Goal: Task Accomplishment & Management: Complete application form

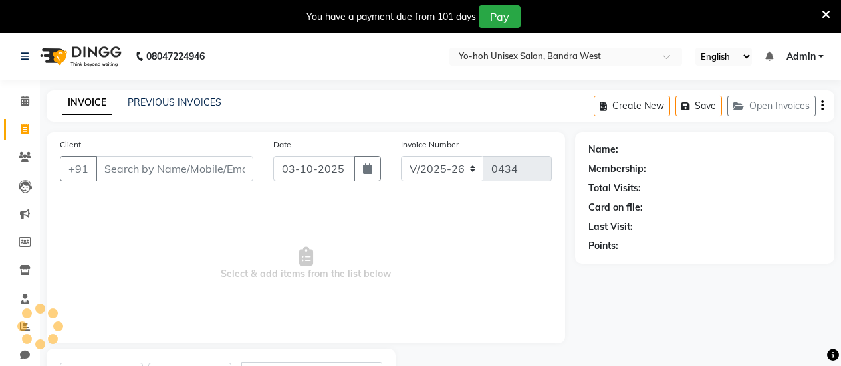
select select "8364"
select select "service"
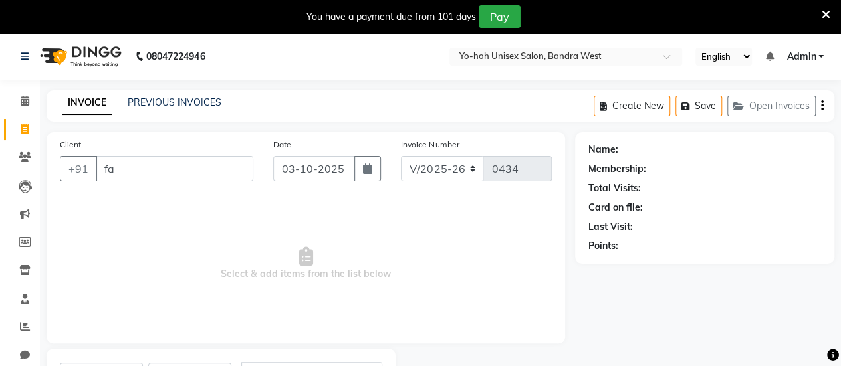
type input "f"
type input "[DEMOGRAPHIC_DATA]"
click at [225, 161] on button "Add Client" at bounding box center [219, 168] width 68 height 25
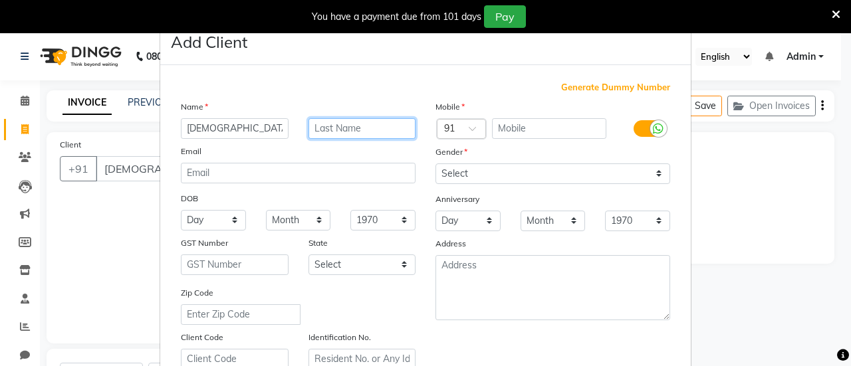
click at [343, 134] on input "text" at bounding box center [362, 128] width 108 height 21
type input "Rehman"
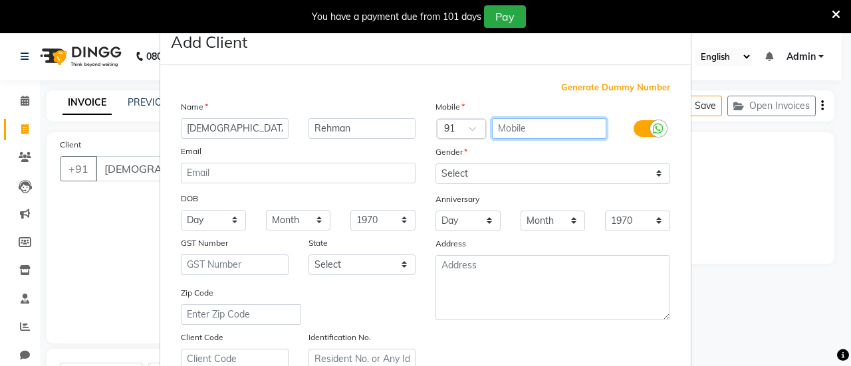
click at [572, 126] on input "text" at bounding box center [549, 128] width 115 height 21
type input "981996565"
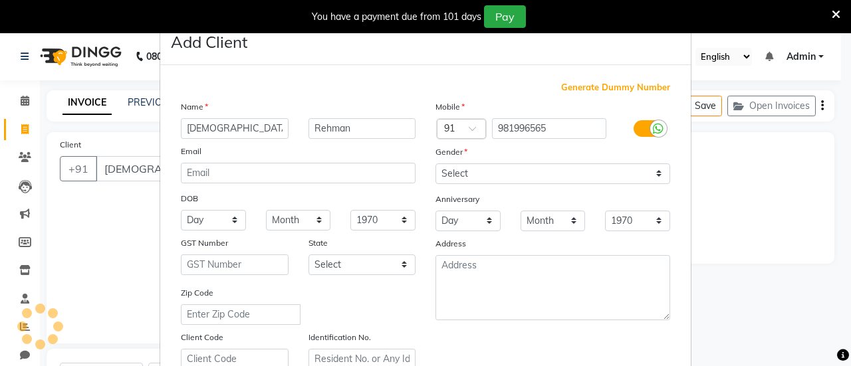
click at [558, 162] on div "Gender" at bounding box center [552, 154] width 255 height 19
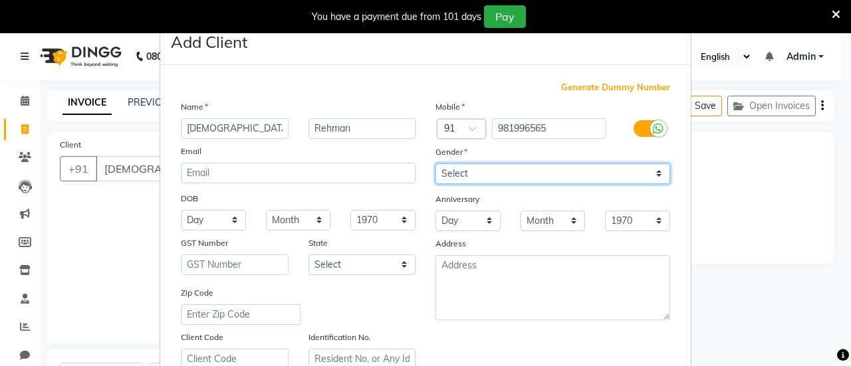
click at [546, 173] on select "Select [DEMOGRAPHIC_DATA] [DEMOGRAPHIC_DATA] Other Prefer Not To Say" at bounding box center [552, 174] width 235 height 21
select select "[DEMOGRAPHIC_DATA]"
click at [435, 164] on select "Select [DEMOGRAPHIC_DATA] [DEMOGRAPHIC_DATA] Other Prefer Not To Say" at bounding box center [552, 174] width 235 height 21
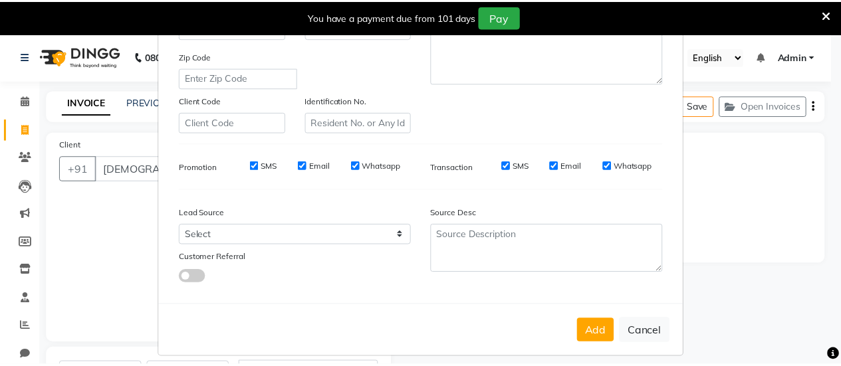
scroll to position [245, 0]
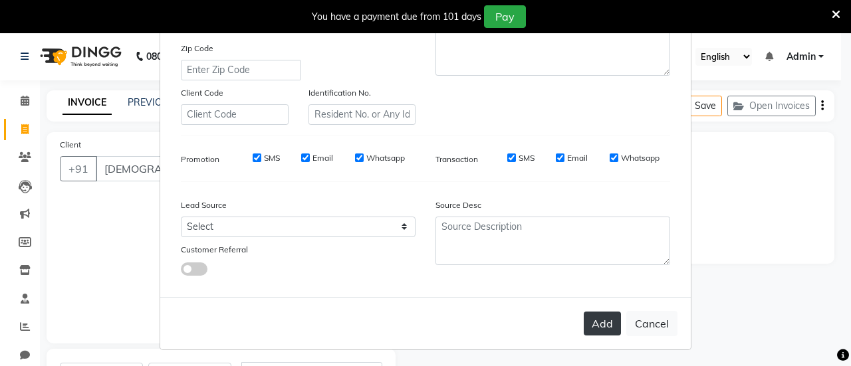
click at [592, 319] on button "Add" at bounding box center [602, 324] width 37 height 24
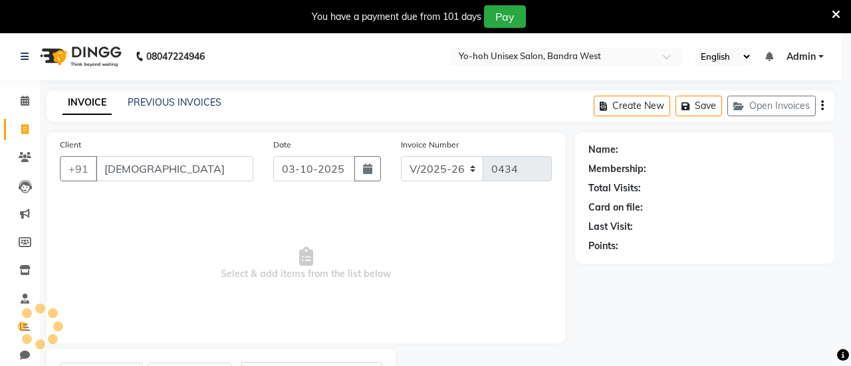
type input "981996565"
select select
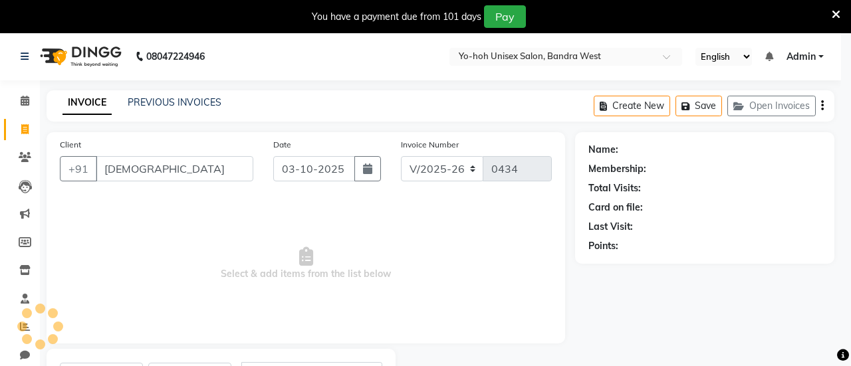
select select
checkbox input "false"
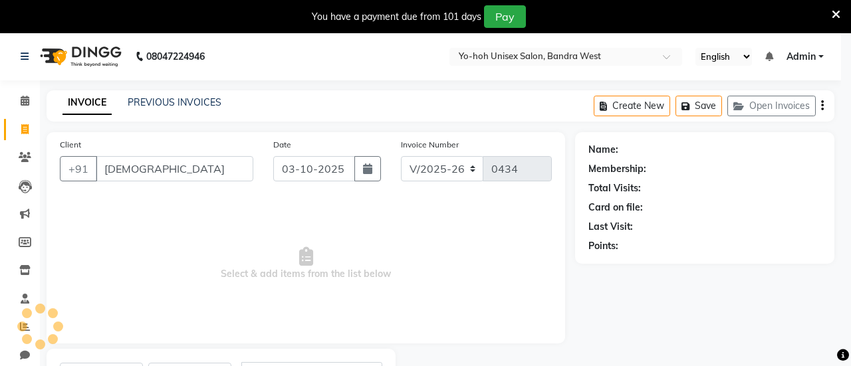
checkbox input "false"
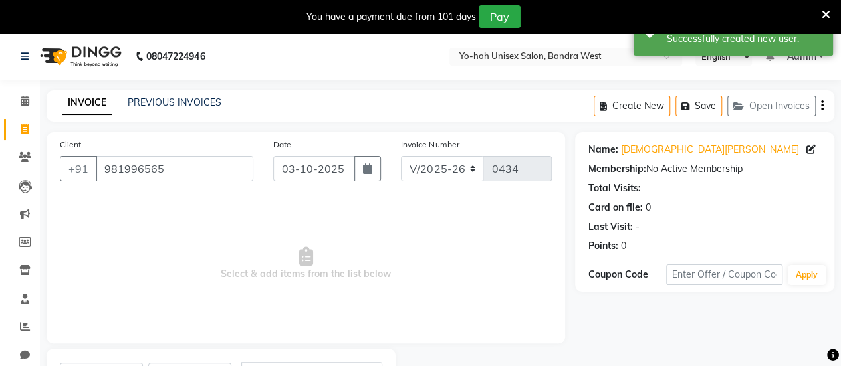
scroll to position [65, 0]
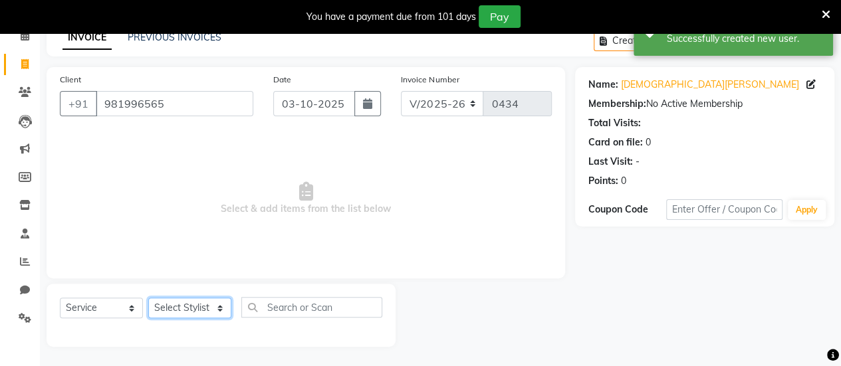
click at [214, 300] on select "Select Stylist [PERSON_NAME] [PERSON_NAME] [PERSON_NAME] ROMIKHA [PERSON_NAME] …" at bounding box center [189, 308] width 83 height 21
select select "80956"
click at [148, 298] on select "Select Stylist [PERSON_NAME] [PERSON_NAME] [PERSON_NAME] ROMIKHA [PERSON_NAME] …" at bounding box center [189, 308] width 83 height 21
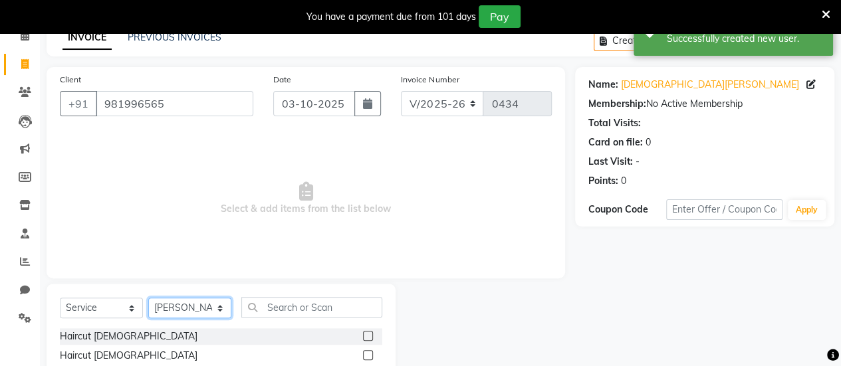
scroll to position [198, 0]
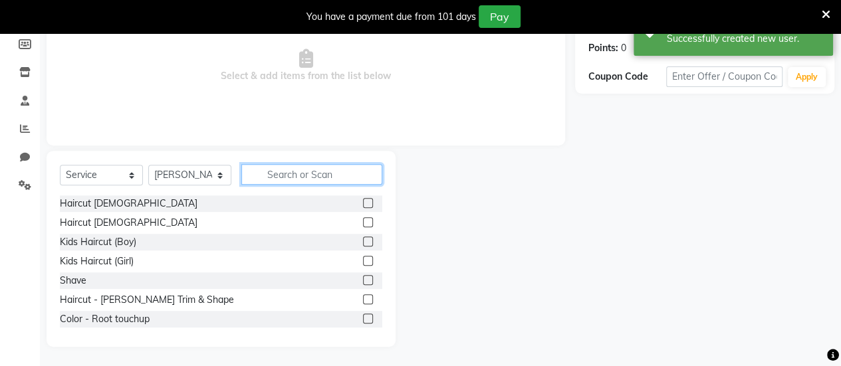
click at [269, 175] on input "text" at bounding box center [311, 174] width 141 height 21
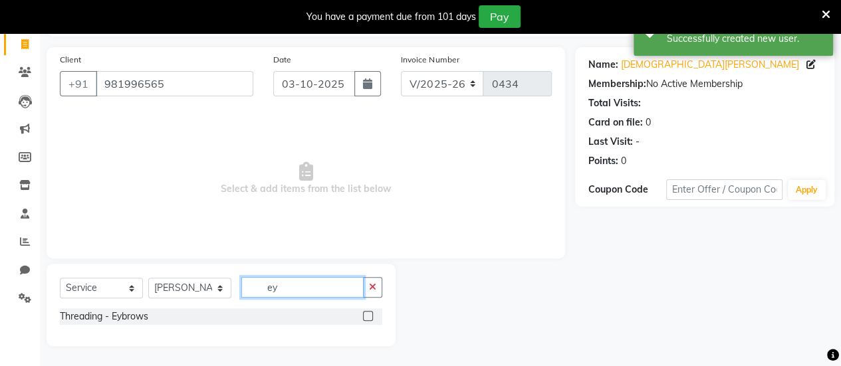
scroll to position [84, 0]
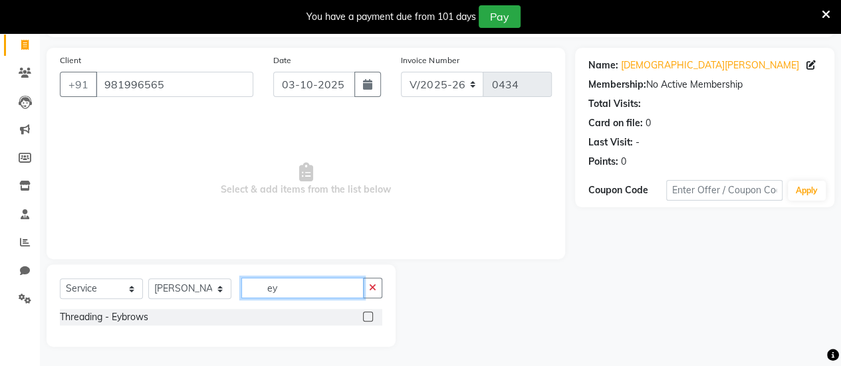
type input "ey"
click at [367, 320] on label at bounding box center [368, 317] width 10 height 10
click at [367, 320] on input "checkbox" at bounding box center [367, 317] width 9 height 9
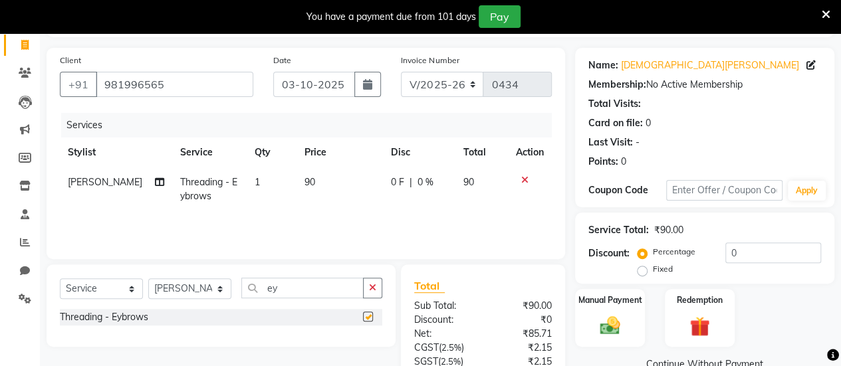
checkbox input "false"
click at [324, 290] on input "ey" at bounding box center [302, 288] width 122 height 21
type input "e"
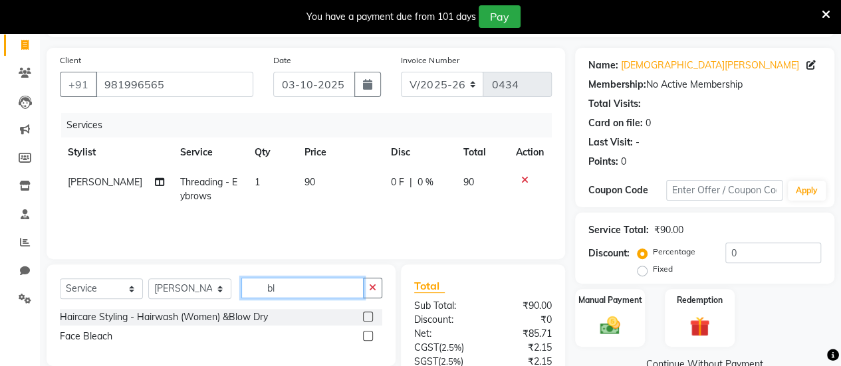
type input "bl"
click at [366, 338] on label at bounding box center [368, 336] width 10 height 10
click at [366, 338] on input "checkbox" at bounding box center [367, 336] width 9 height 9
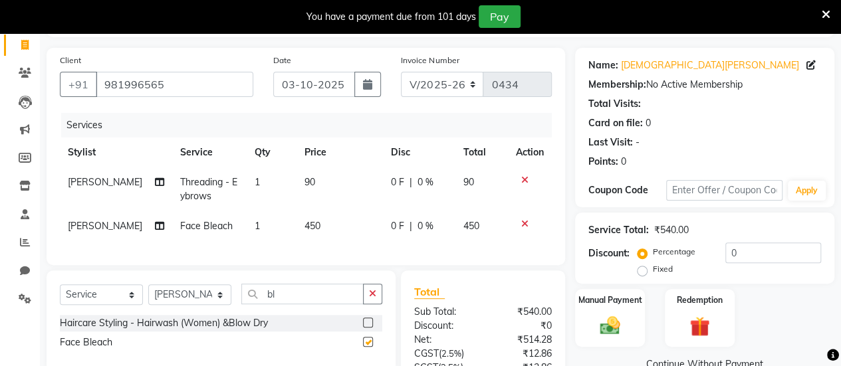
checkbox input "false"
click at [522, 223] on icon at bounding box center [524, 223] width 7 height 9
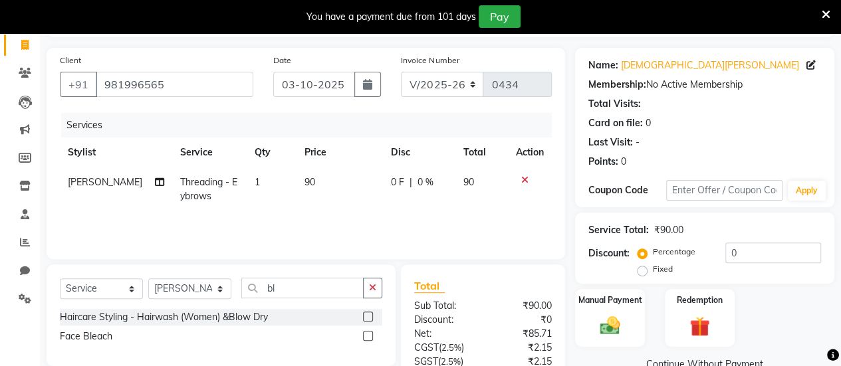
scroll to position [0, 0]
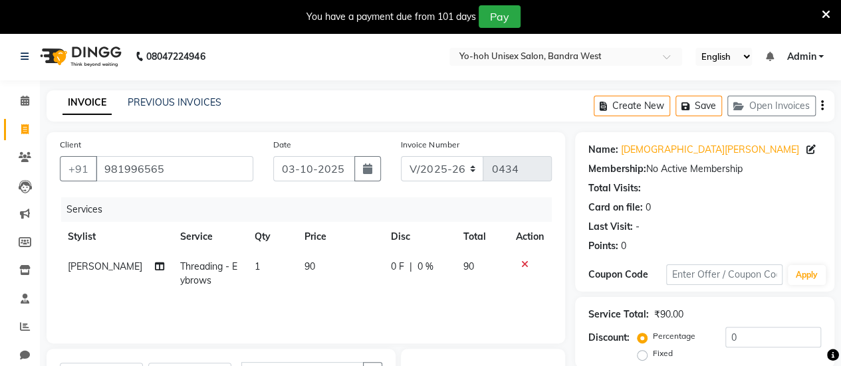
click at [820, 108] on div "Create New Save Open Invoices" at bounding box center [714, 105] width 241 height 31
click at [821, 106] on icon "button" at bounding box center [822, 106] width 3 height 1
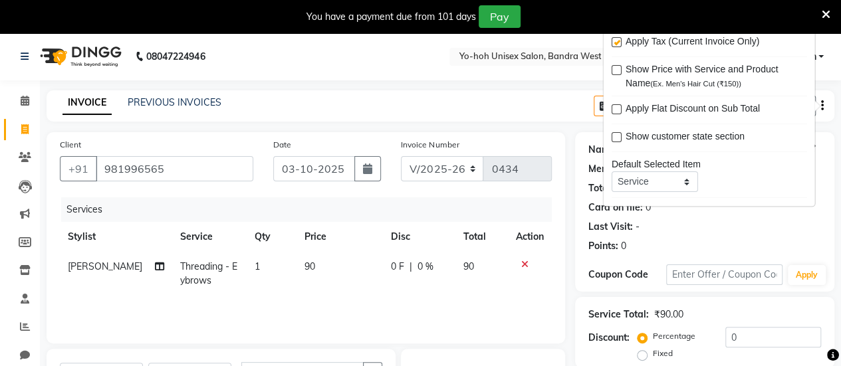
click at [612, 40] on label at bounding box center [616, 43] width 10 height 10
click at [612, 40] on input "checkbox" at bounding box center [615, 43] width 9 height 9
checkbox input "false"
click at [565, 110] on div "INVOICE PREVIOUS INVOICES Create New Save Open Invoices" at bounding box center [441, 105] width 788 height 31
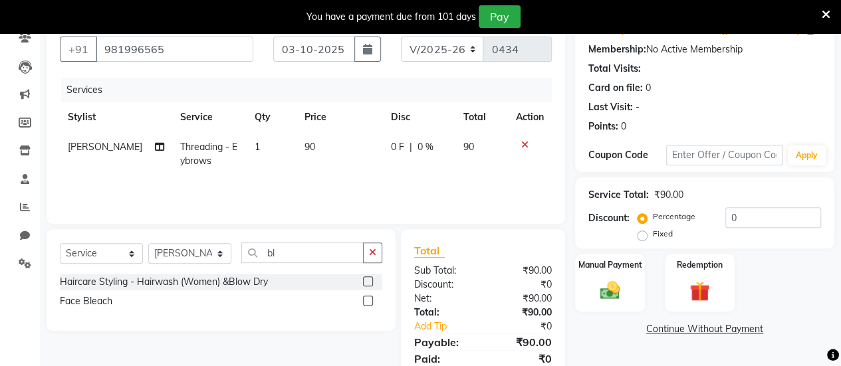
scroll to position [169, 0]
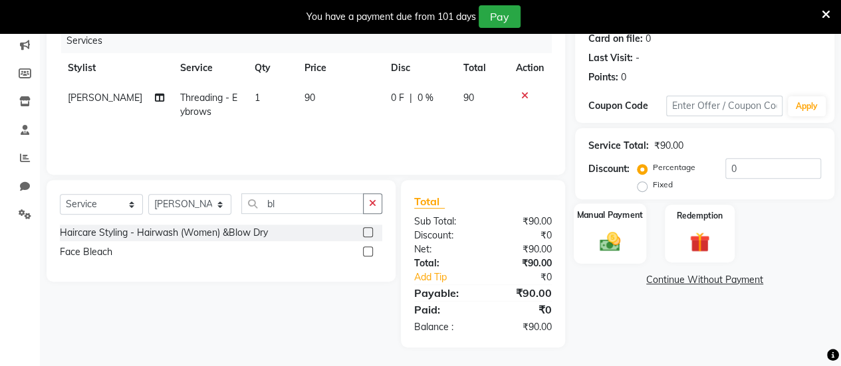
click at [610, 232] on img at bounding box center [610, 241] width 34 height 24
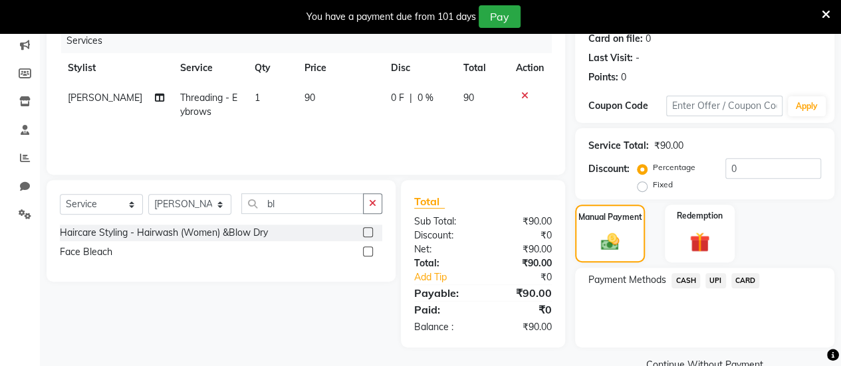
click at [715, 278] on span "UPI" at bounding box center [715, 280] width 21 height 15
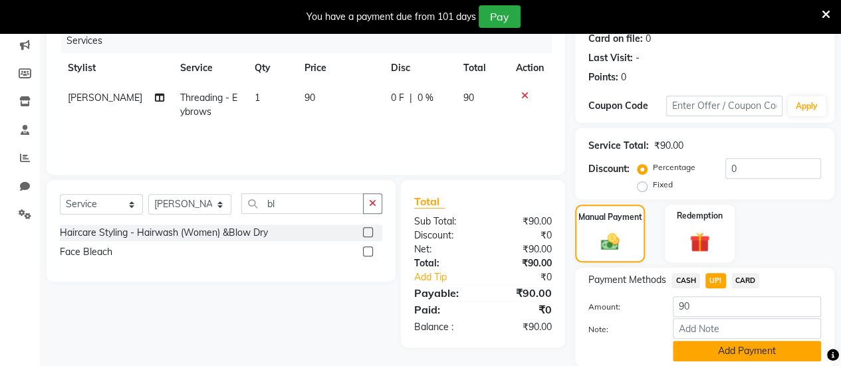
click at [720, 349] on button "Add Payment" at bounding box center [747, 351] width 148 height 21
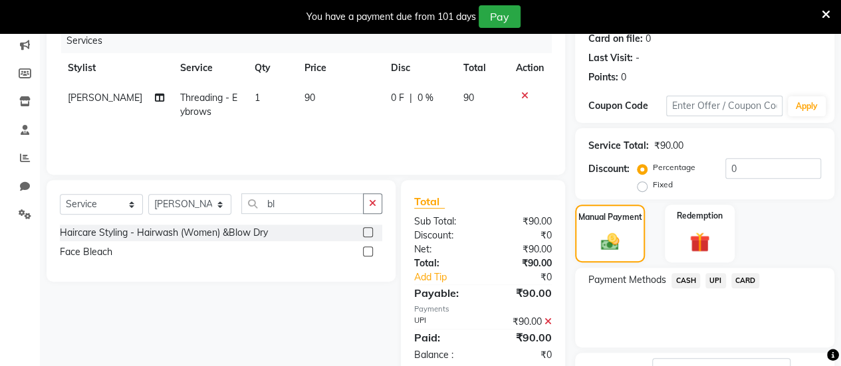
scroll to position [271, 0]
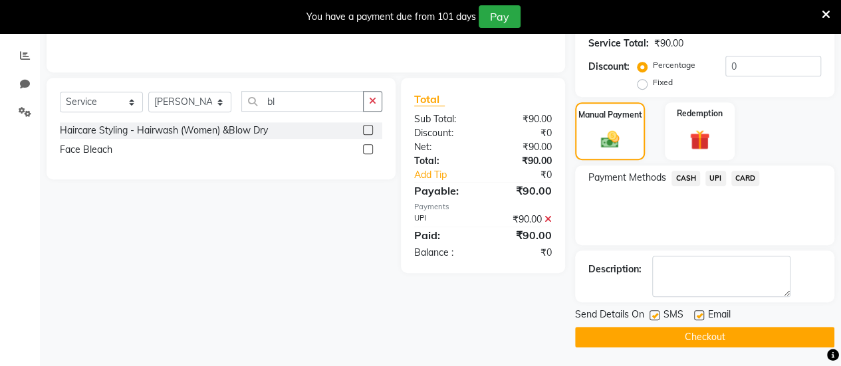
click at [698, 316] on label at bounding box center [699, 315] width 10 height 10
click at [698, 316] on input "checkbox" at bounding box center [698, 316] width 9 height 9
checkbox input "false"
click at [697, 342] on button "Checkout" at bounding box center [704, 337] width 259 height 21
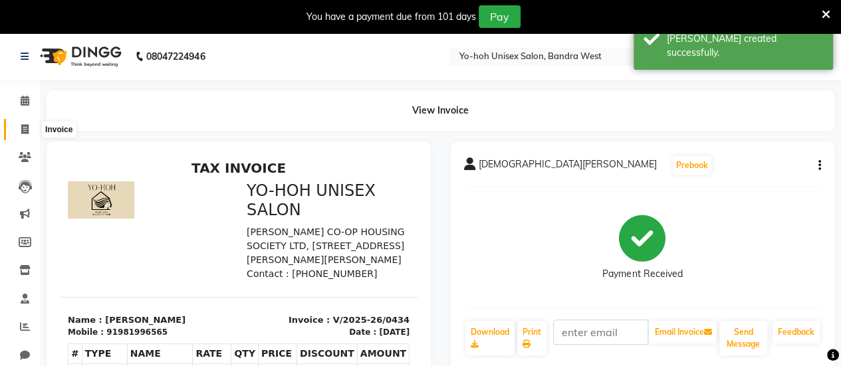
click at [24, 126] on icon at bounding box center [24, 129] width 7 height 10
select select "8364"
select select "service"
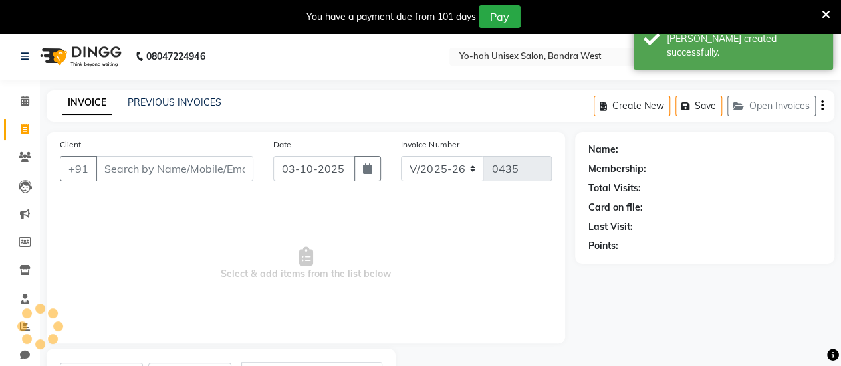
scroll to position [65, 0]
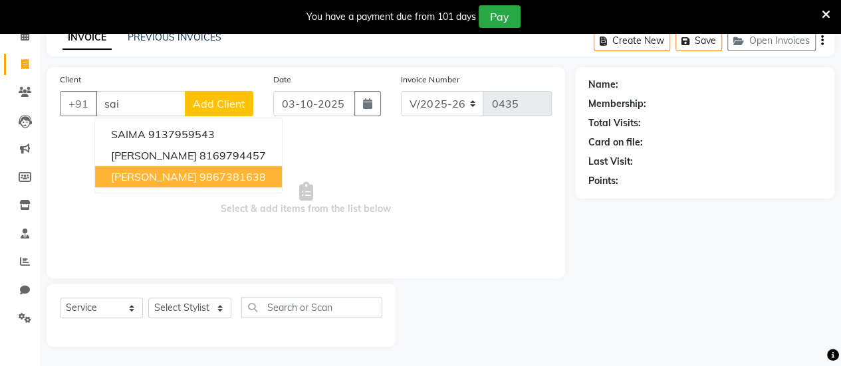
click at [199, 173] on ngb-highlight "9867381638" at bounding box center [232, 176] width 66 height 13
type input "9867381638"
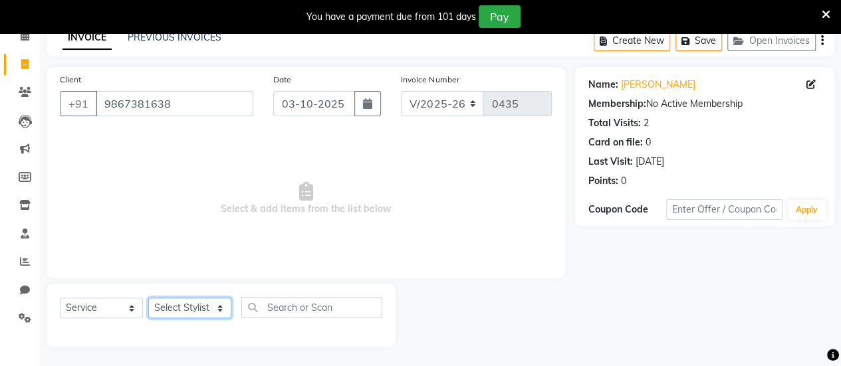
click at [209, 300] on select "Select Stylist [PERSON_NAME] [PERSON_NAME] [PERSON_NAME] ROMIKHA [PERSON_NAME] …" at bounding box center [189, 308] width 83 height 21
select select "83224"
click at [148, 298] on select "Select Stylist [PERSON_NAME] [PERSON_NAME] [PERSON_NAME] ROMIKHA [PERSON_NAME] …" at bounding box center [189, 308] width 83 height 21
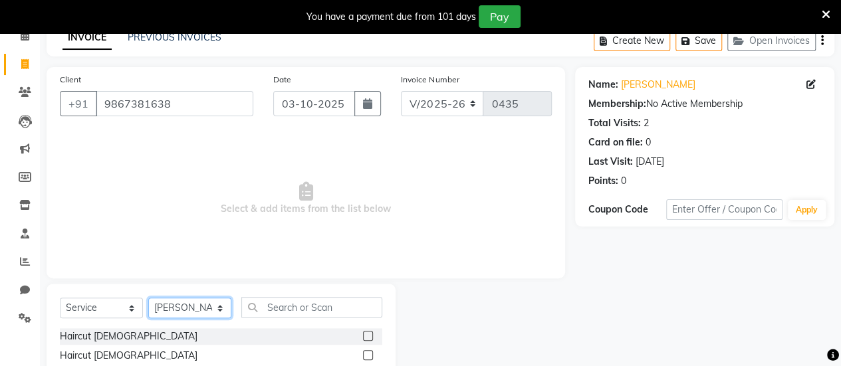
scroll to position [198, 0]
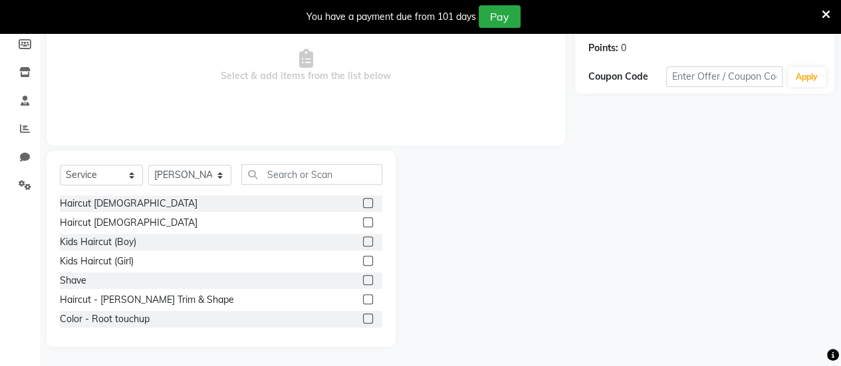
click at [363, 228] on div at bounding box center [367, 224] width 9 height 14
click at [363, 223] on label at bounding box center [368, 222] width 10 height 10
click at [363, 223] on input "checkbox" at bounding box center [367, 223] width 9 height 9
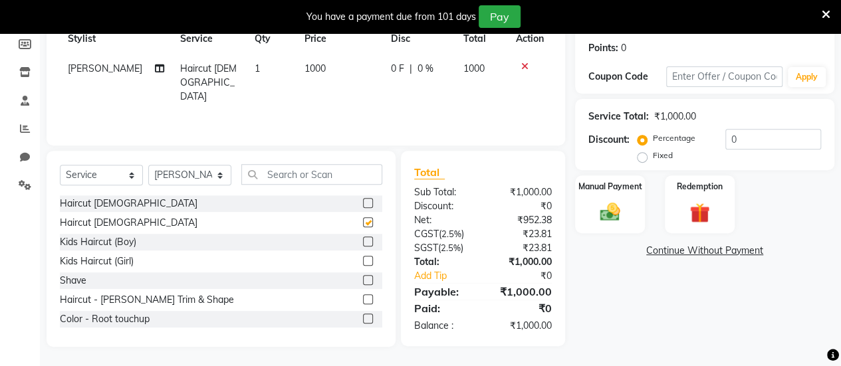
checkbox input "false"
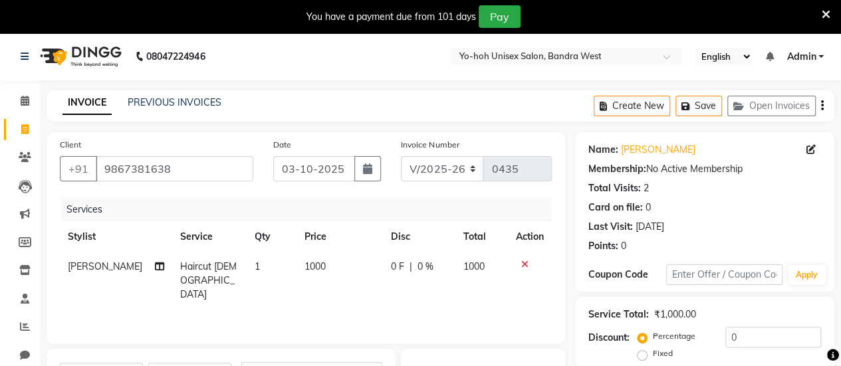
click at [821, 106] on icon "button" at bounding box center [822, 106] width 3 height 1
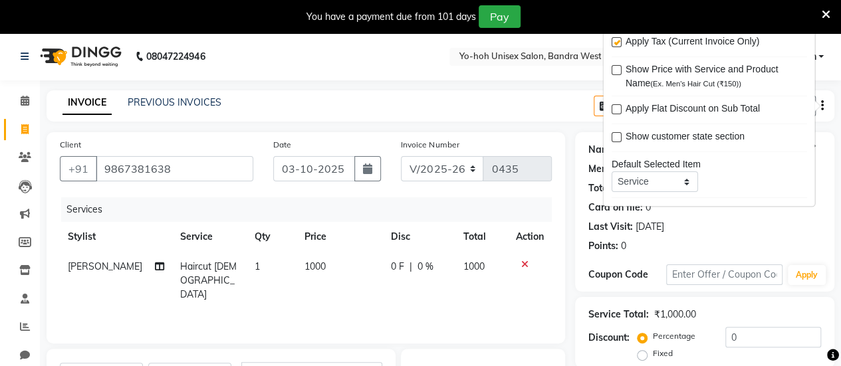
click at [615, 37] on div "Apply Tax (Current Invoice Only)" at bounding box center [708, 43] width 195 height 17
click at [615, 39] on label at bounding box center [616, 43] width 10 height 10
click at [615, 39] on input "checkbox" at bounding box center [615, 43] width 9 height 9
checkbox input "false"
click at [505, 104] on div "INVOICE PREVIOUS INVOICES Create New Save Open Invoices" at bounding box center [441, 105] width 788 height 31
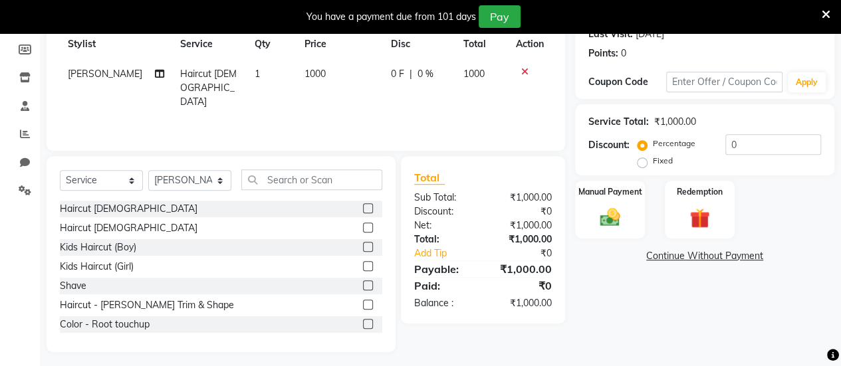
scroll to position [198, 0]
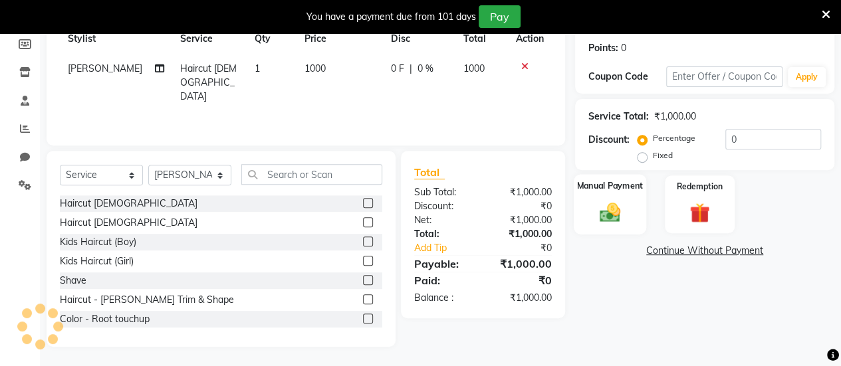
click at [605, 227] on div "Manual Payment" at bounding box center [610, 204] width 72 height 60
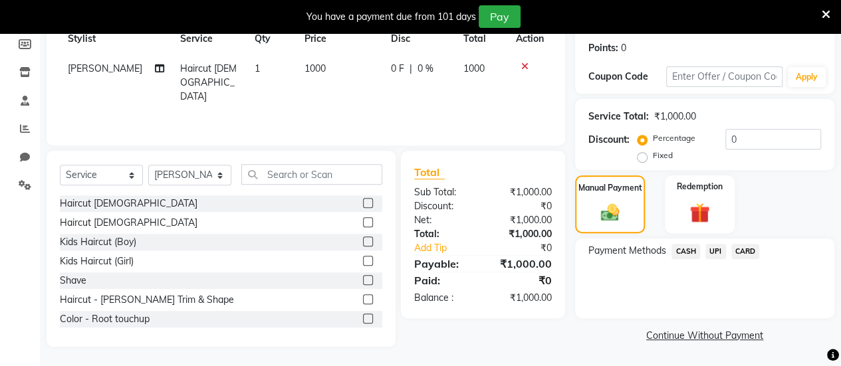
click at [711, 249] on span "UPI" at bounding box center [715, 251] width 21 height 15
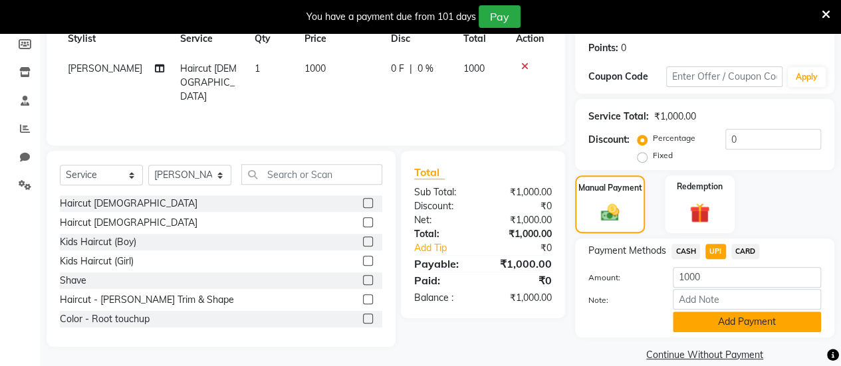
click at [691, 324] on button "Add Payment" at bounding box center [747, 322] width 148 height 21
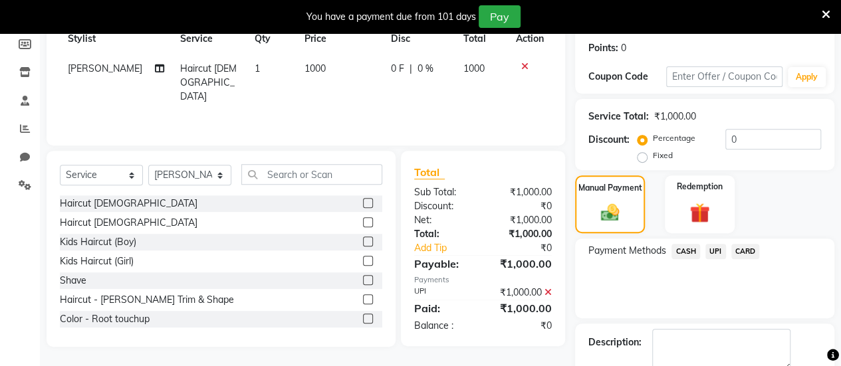
scroll to position [271, 0]
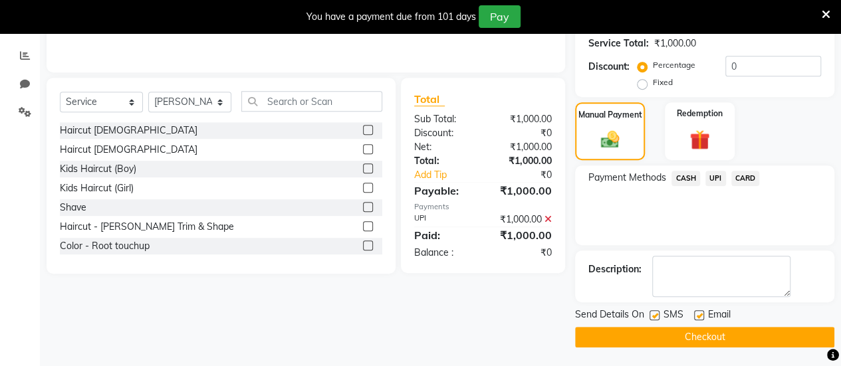
click at [658, 318] on label at bounding box center [654, 315] width 10 height 10
click at [658, 318] on input "checkbox" at bounding box center [653, 316] width 9 height 9
checkbox input "false"
click at [699, 314] on label at bounding box center [699, 315] width 10 height 10
click at [699, 314] on input "checkbox" at bounding box center [698, 316] width 9 height 9
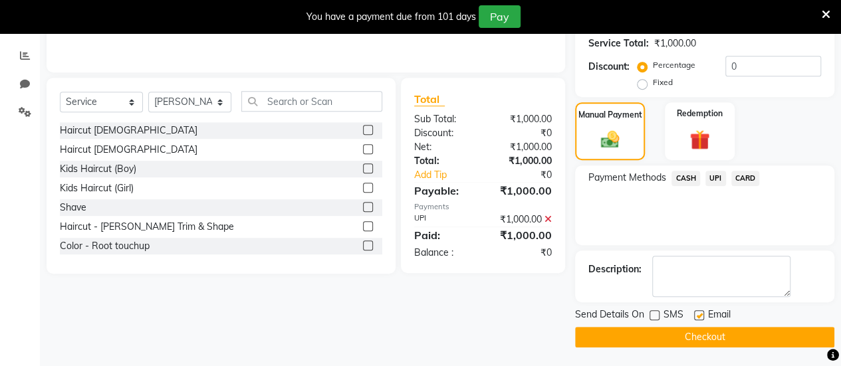
checkbox input "false"
click at [687, 340] on button "Checkout" at bounding box center [704, 337] width 259 height 21
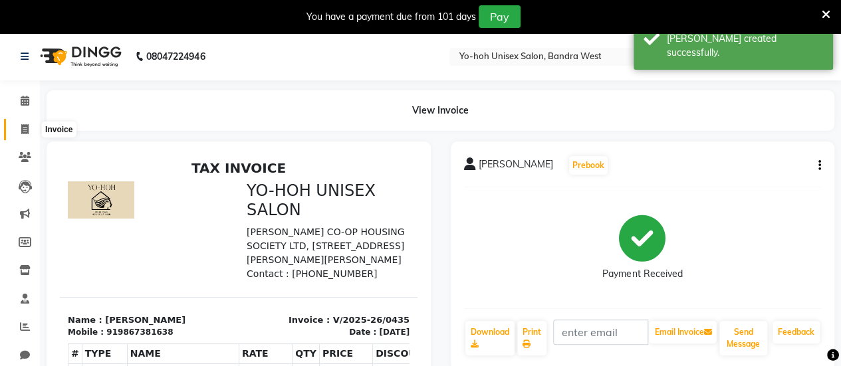
click at [26, 130] on icon at bounding box center [24, 129] width 7 height 10
select select "8364"
select select "service"
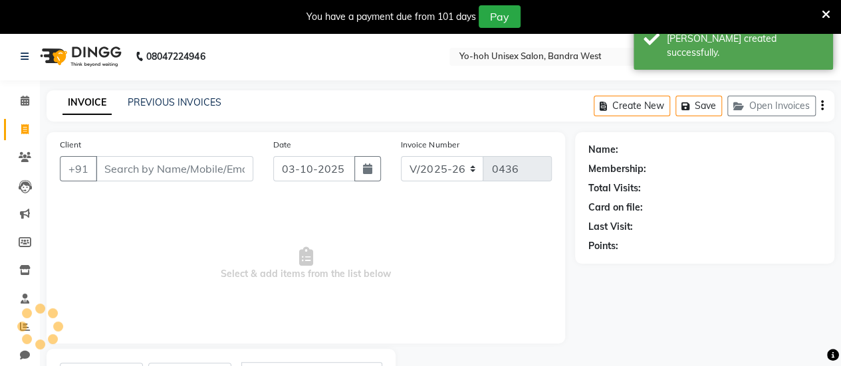
scroll to position [65, 0]
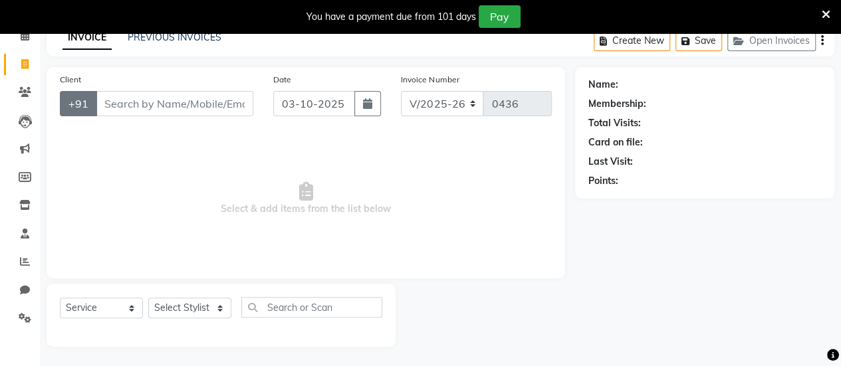
click at [82, 114] on button "+91" at bounding box center [78, 103] width 37 height 25
